Goal: Complete application form: Complete application form

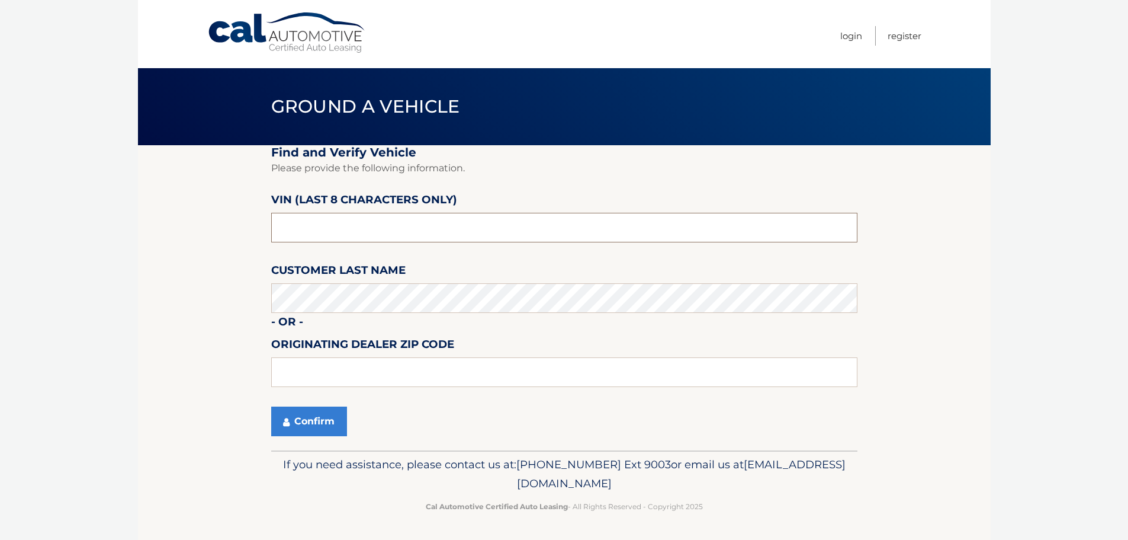
click at [322, 223] on input "text" at bounding box center [564, 228] width 586 height 30
type input "nh492264"
type input "16365"
click at [330, 425] on button "Confirm" at bounding box center [309, 421] width 76 height 30
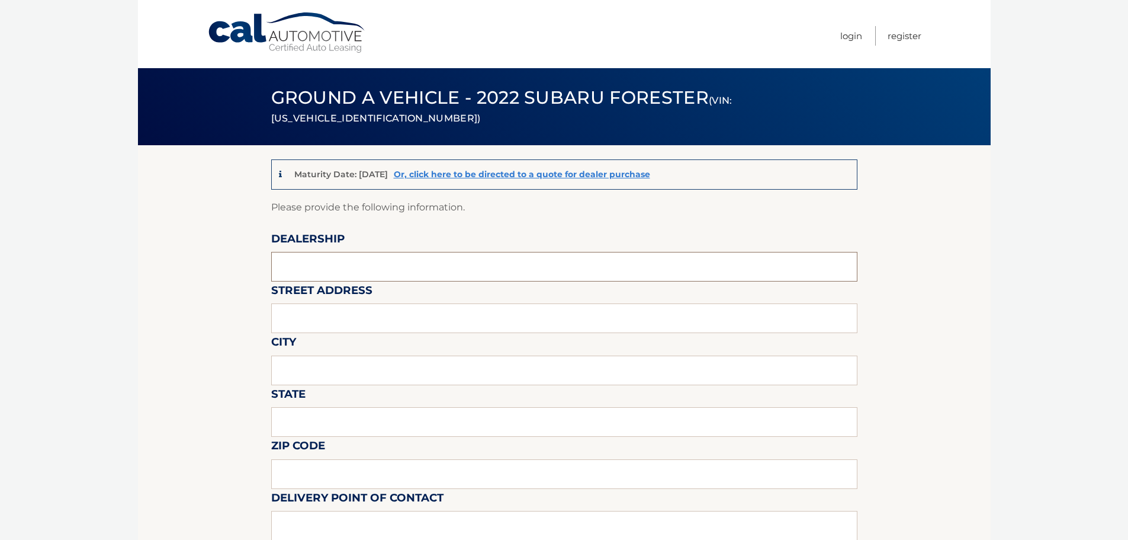
click at [298, 274] on input "text" at bounding box center [564, 267] width 586 height 30
type input "ED SHULTS OF WARREN"
type input "4025 MARKET ST"
type input "WARREN"
type input "PA"
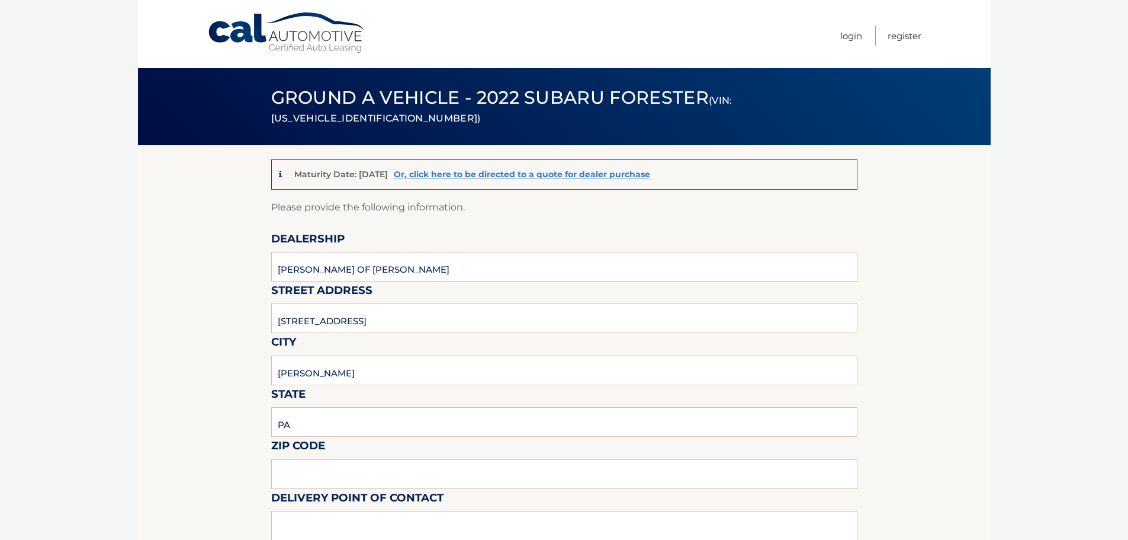
type input "16365"
type input "JIM BEACH"
type input "8147262814"
type input "JBEACH@SHULTSAUTO.COM"
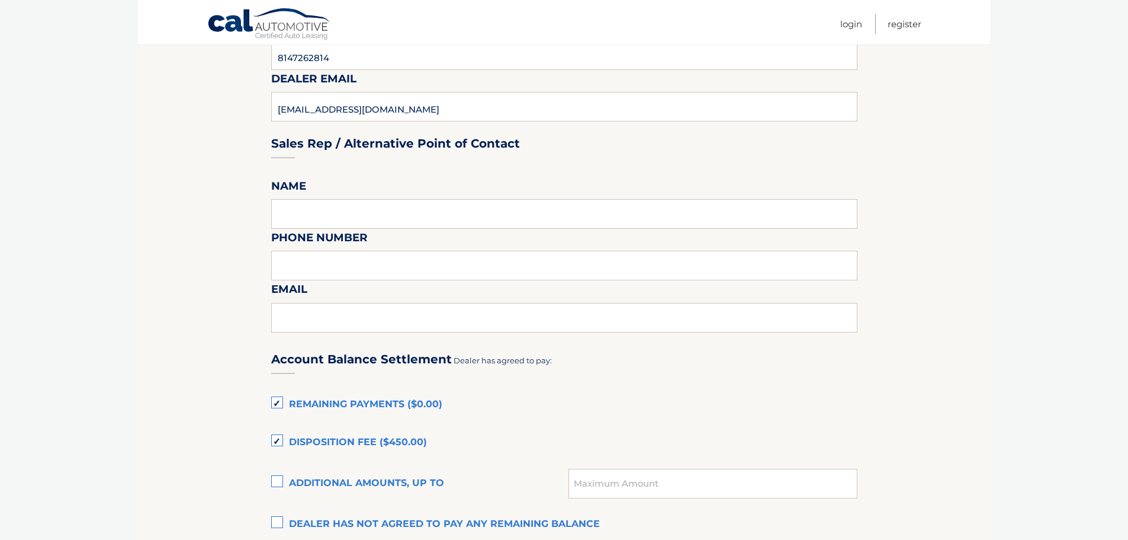
scroll to position [533, 0]
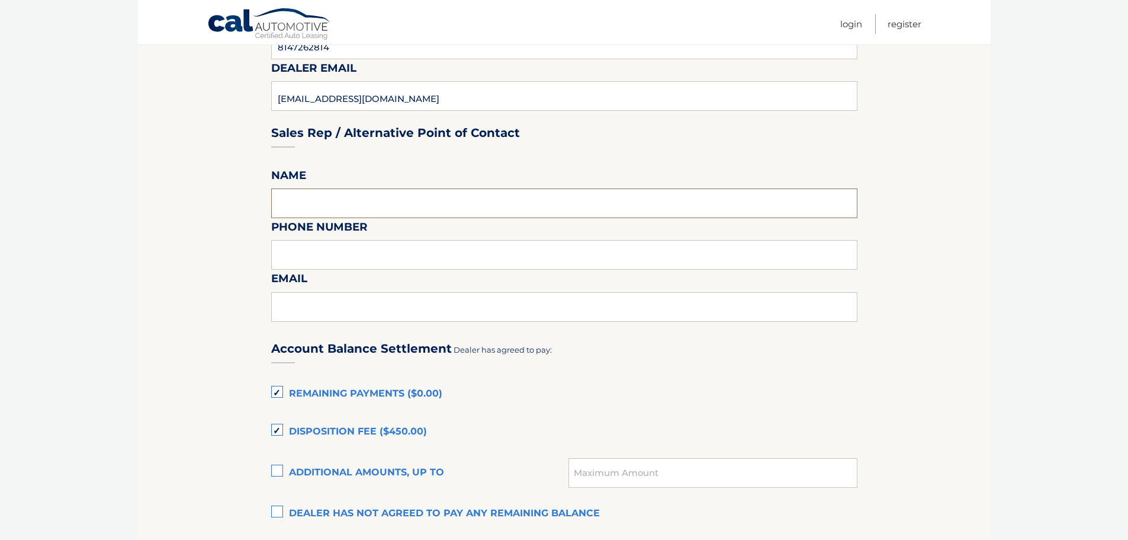
click at [351, 209] on input "text" at bounding box center [564, 203] width 586 height 30
type input "JIM BEACH"
type input "8147262814"
type input "JBEACH@SHULTSAUTO.COM"
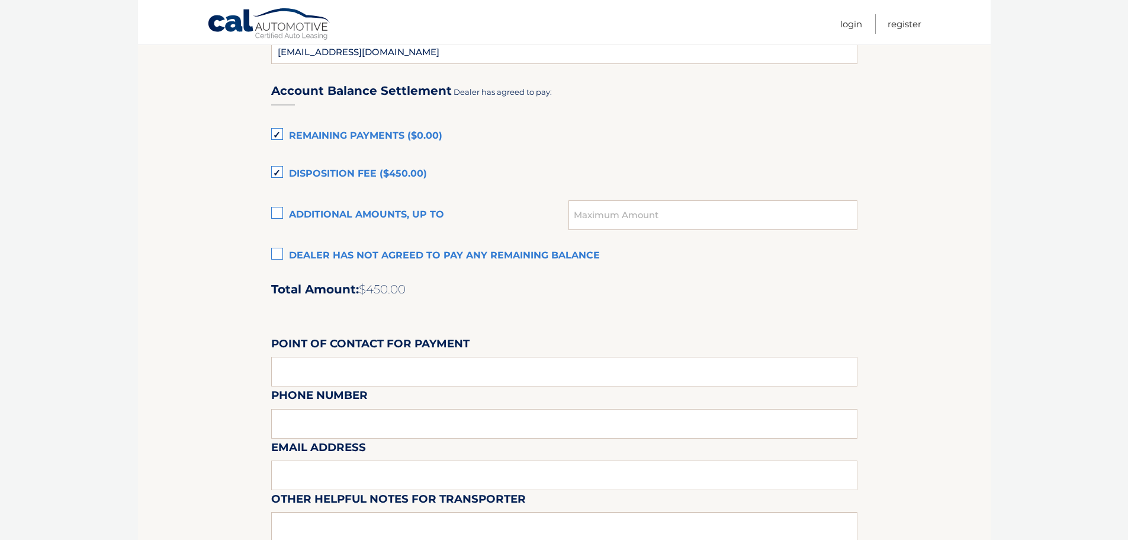
scroll to position [770, 0]
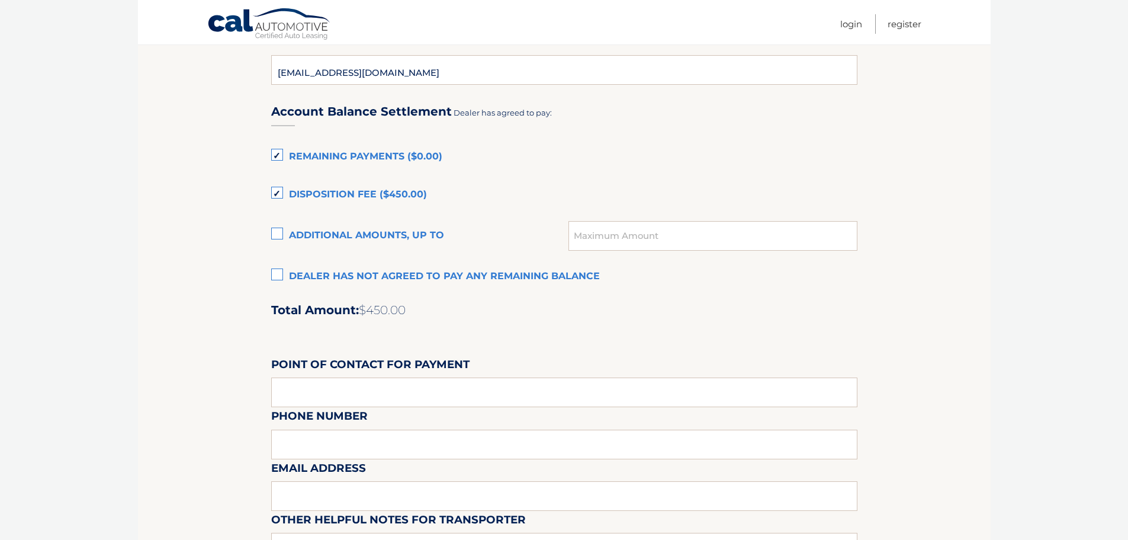
click at [281, 155] on label "Remaining Payments ($0.00)" at bounding box center [564, 157] width 586 height 24
click at [0, 0] on input "Remaining Payments ($0.00)" at bounding box center [0, 0] width 0 height 0
click at [278, 193] on label "Disposition Fee ($450.00)" at bounding box center [564, 195] width 586 height 24
click at [0, 0] on input "Disposition Fee ($450.00)" at bounding box center [0, 0] width 0 height 0
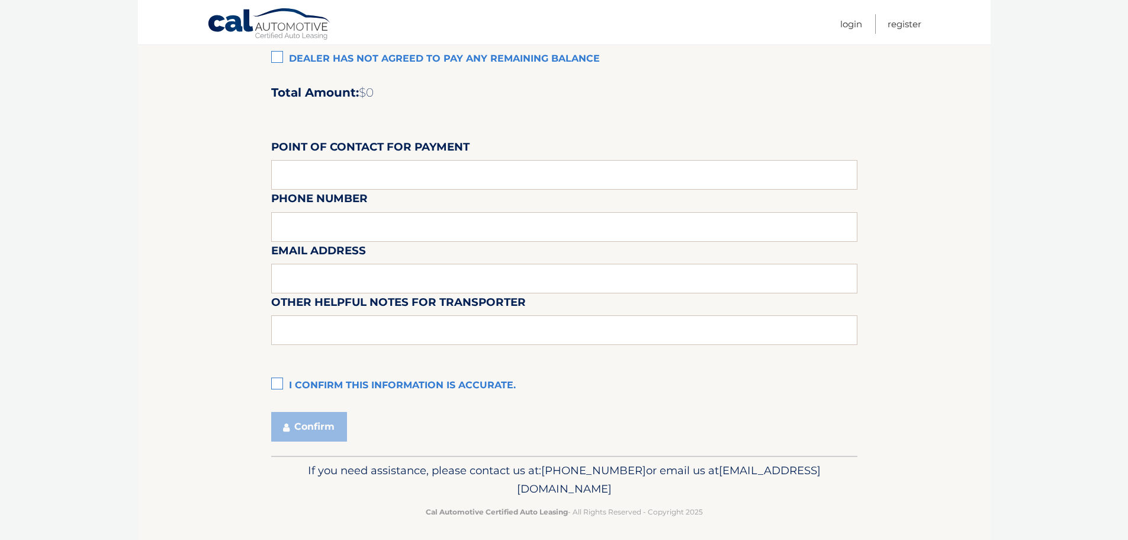
scroll to position [993, 0]
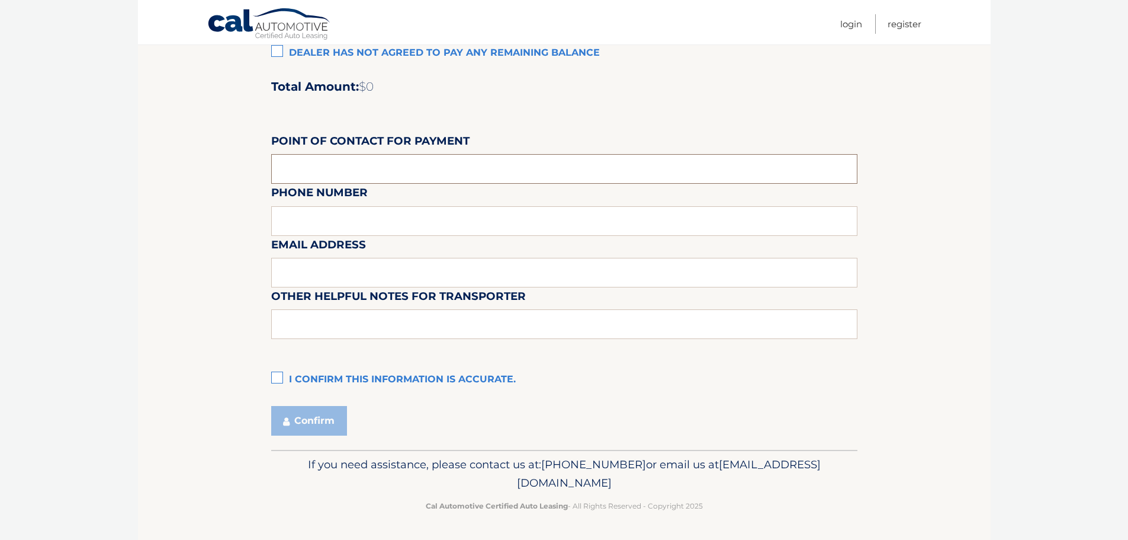
click at [352, 165] on input "text" at bounding box center [564, 169] width 586 height 30
type input "jim beach"
click at [351, 209] on div "Email Address" at bounding box center [564, 210] width 586 height 52
click at [353, 220] on div "Email Address" at bounding box center [564, 210] width 586 height 52
click at [326, 222] on div "Email Address" at bounding box center [564, 210] width 586 height 52
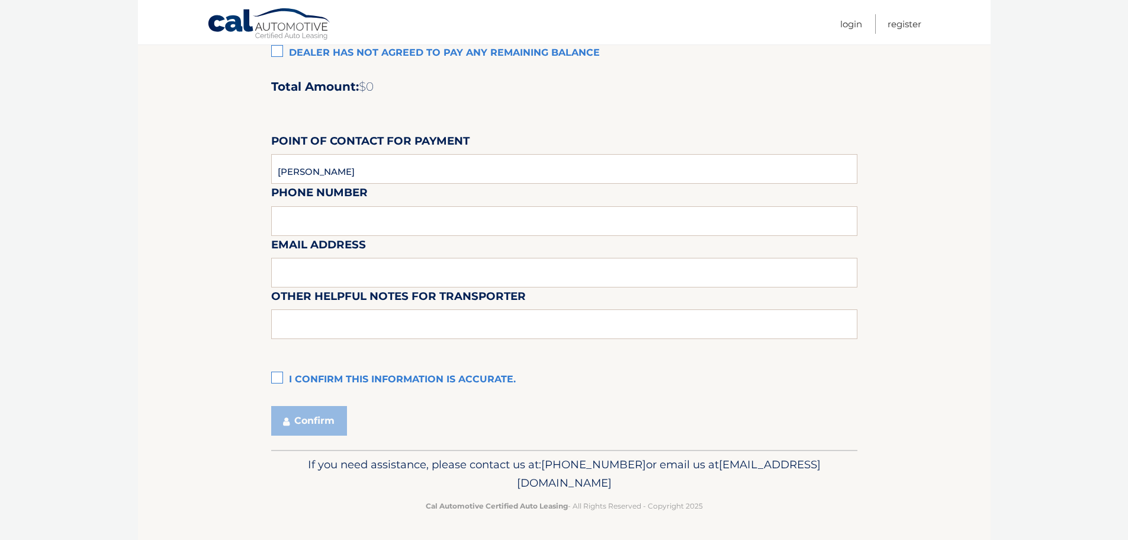
click at [303, 214] on div "Email Address" at bounding box center [564, 210] width 586 height 52
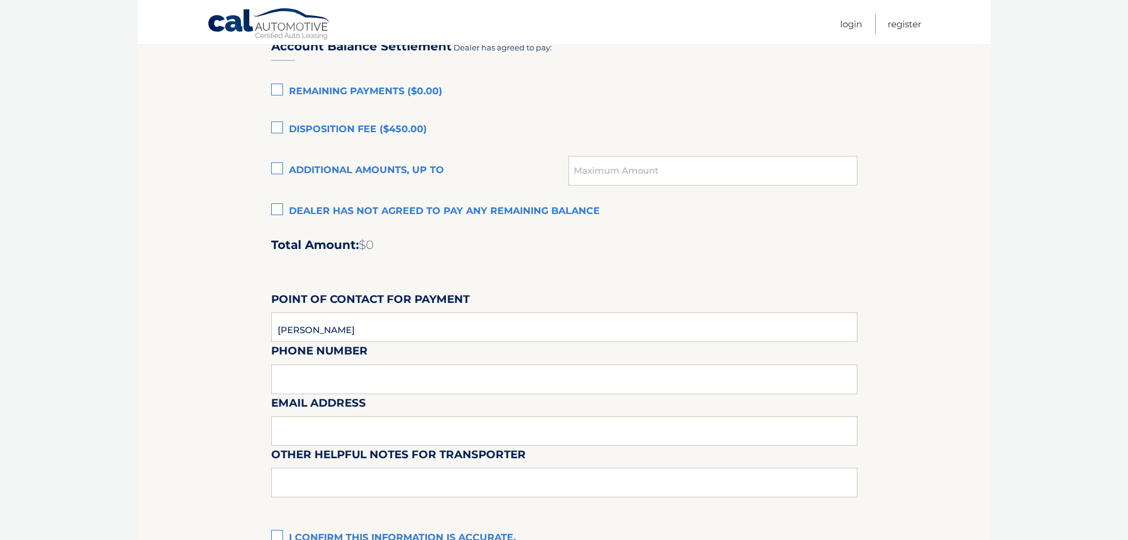
scroll to position [934, 0]
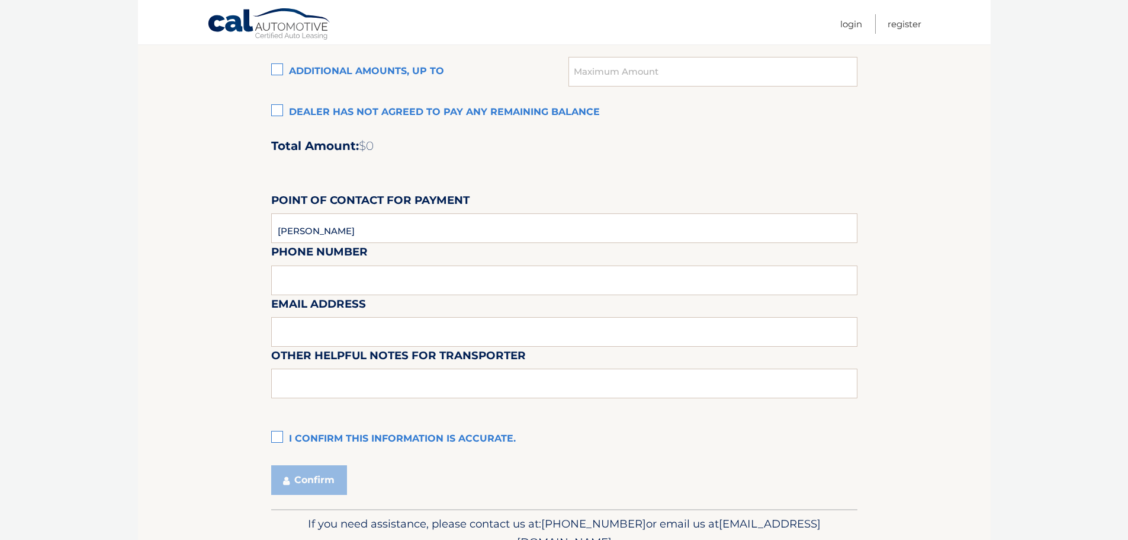
click at [296, 276] on div "Email Address" at bounding box center [564, 269] width 586 height 52
click at [302, 283] on div "Email Address" at bounding box center [564, 269] width 586 height 52
click at [288, 286] on div "Email Address" at bounding box center [564, 269] width 586 height 52
click at [300, 332] on input "text" at bounding box center [564, 332] width 586 height 30
type input "JBEACH@SHULTSAUTO.COM"
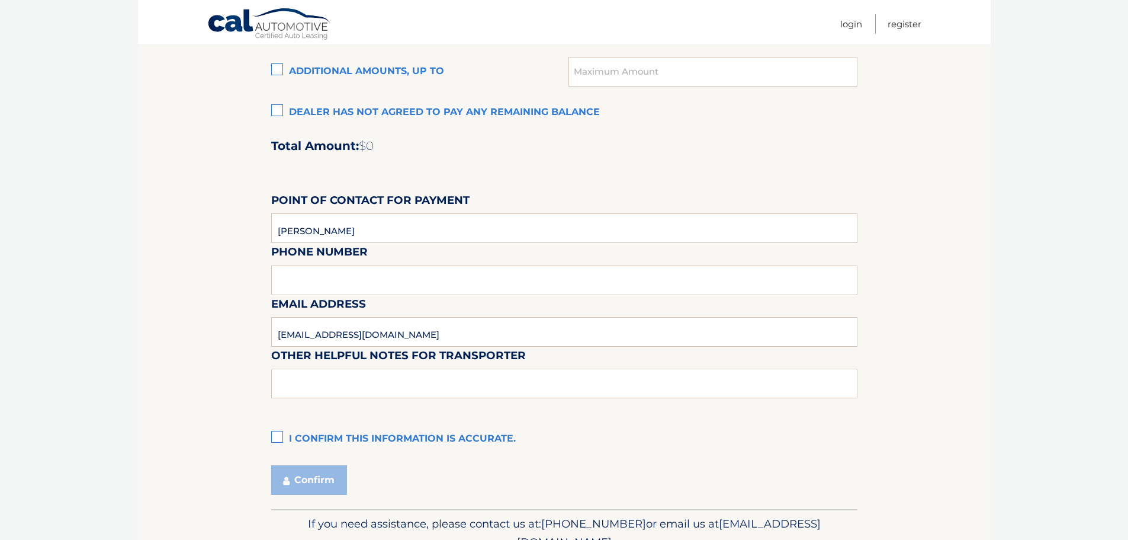
click at [318, 288] on div "Email Address JBEACH@SHULTSAUTO.COM" at bounding box center [564, 269] width 586 height 52
click at [314, 273] on div "Email Address JBEACH@SHULTSAUTO.COM" at bounding box center [564, 269] width 586 height 52
click at [271, 437] on label "I confirm this information is accurate." at bounding box center [564, 439] width 586 height 24
click at [0, 0] on input "I confirm this information is accurate." at bounding box center [0, 0] width 0 height 0
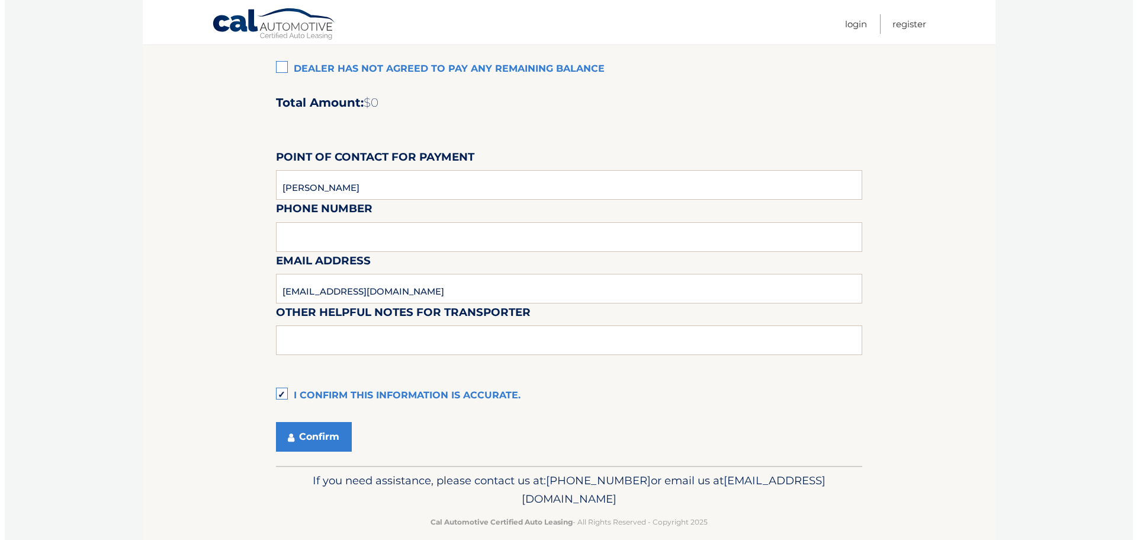
scroll to position [993, 0]
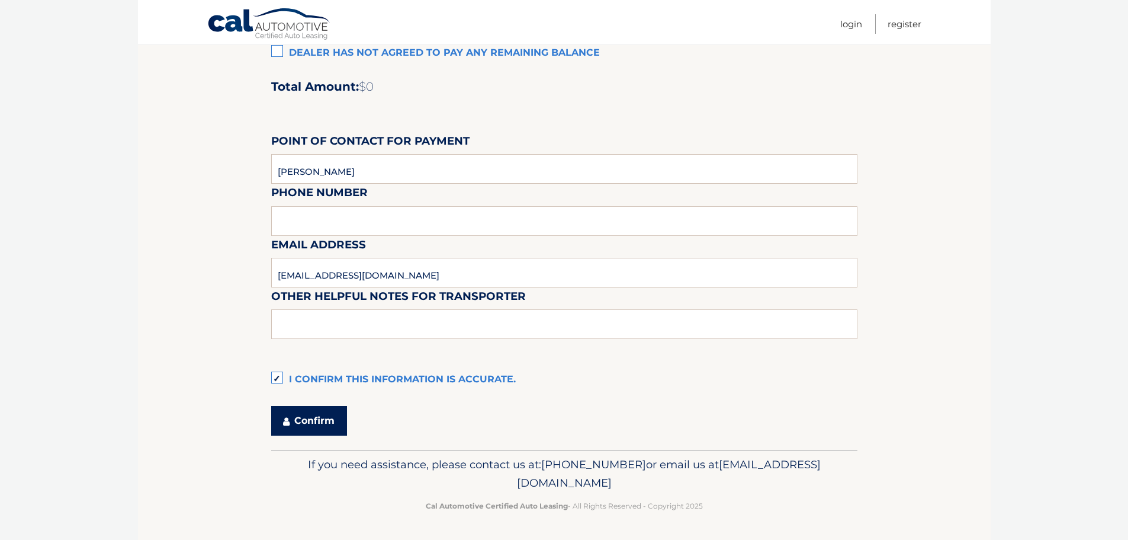
click at [313, 421] on button "Confirm" at bounding box center [309, 421] width 76 height 30
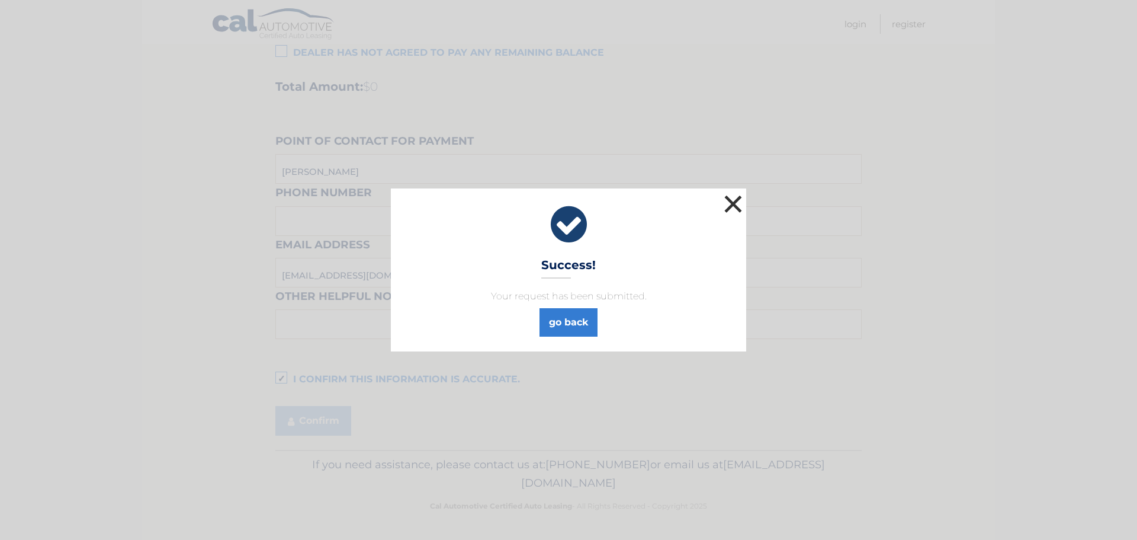
click at [734, 205] on button "×" at bounding box center [733, 204] width 24 height 24
